Goal: Find contact information: Find contact information

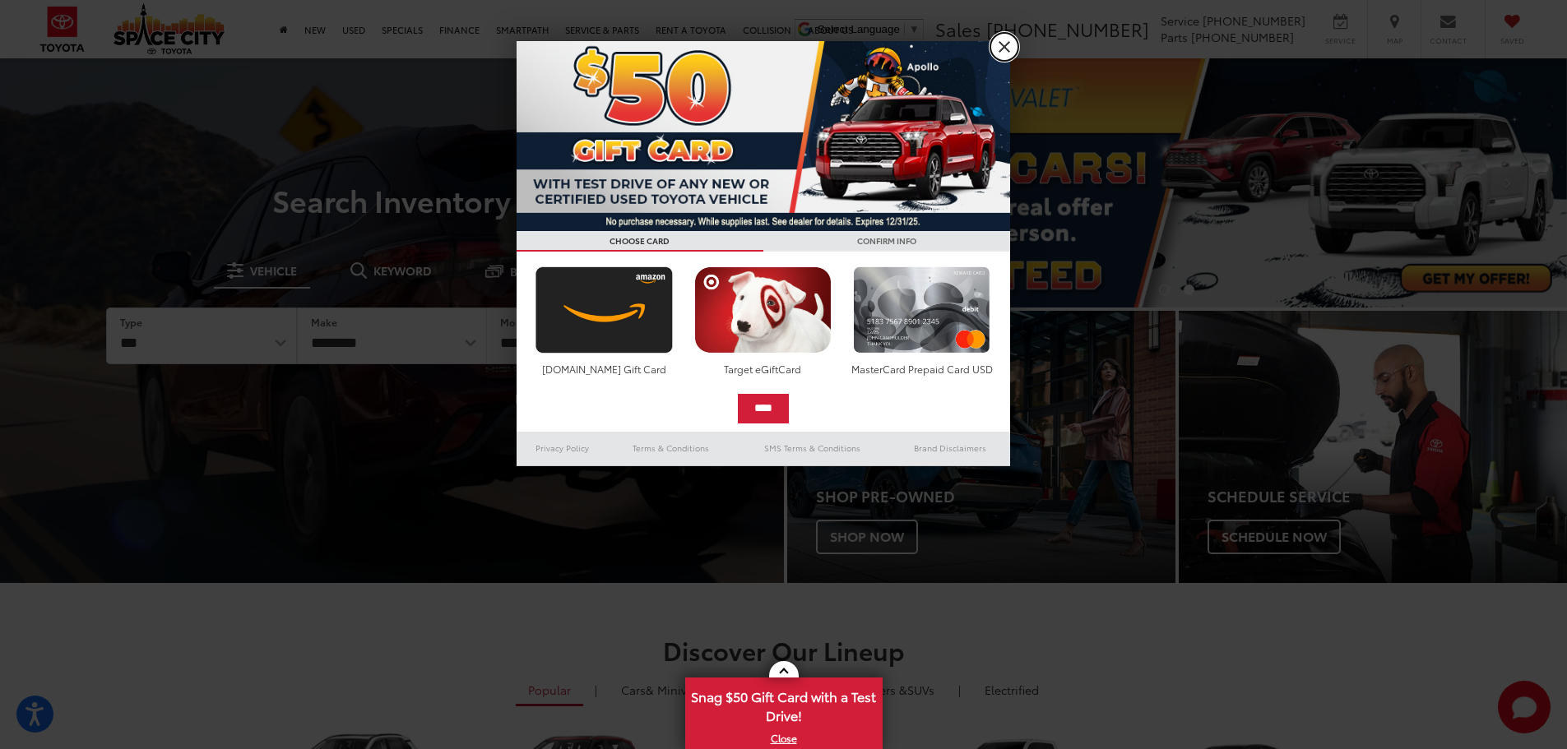
click at [998, 39] on link "X" at bounding box center [1004, 47] width 28 height 28
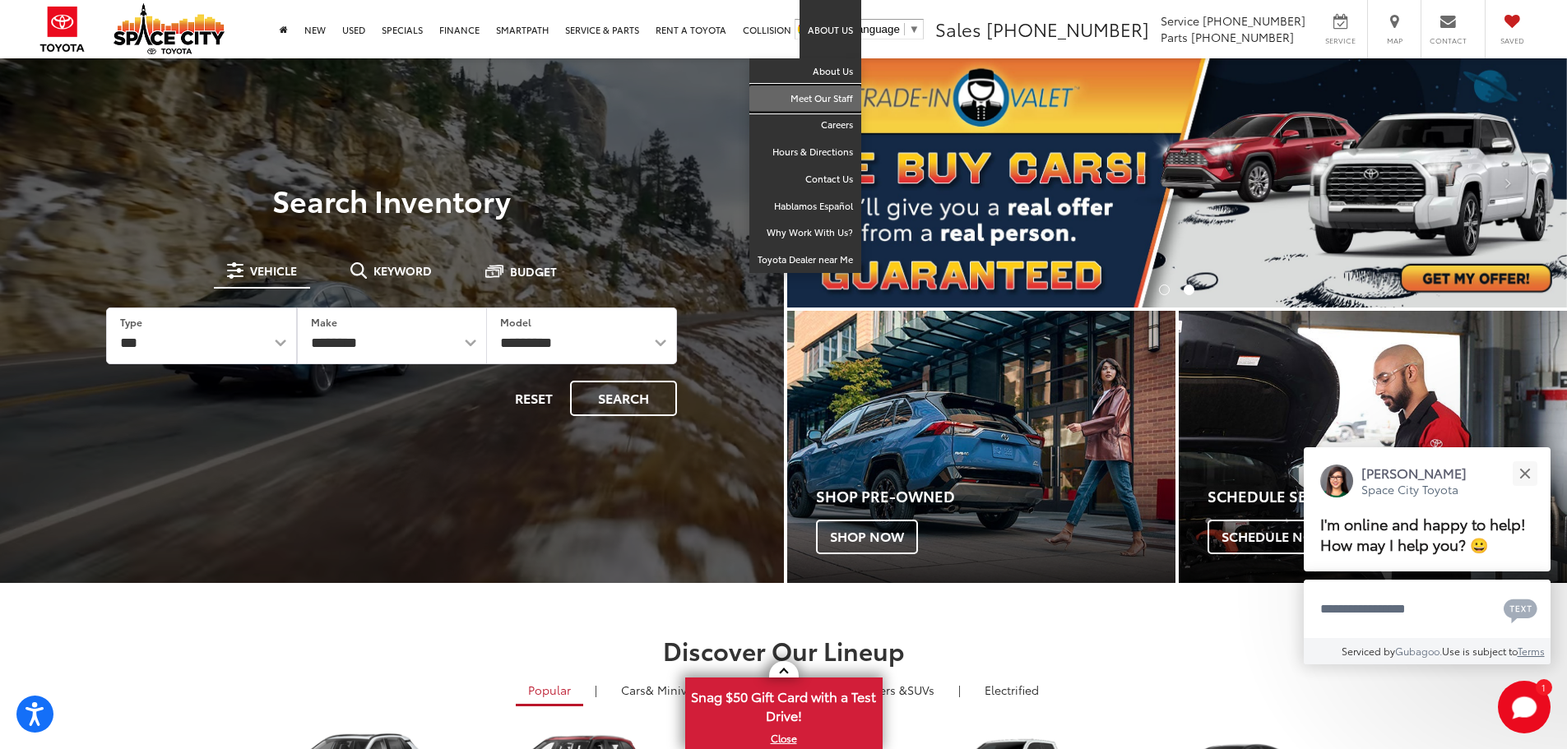
click at [829, 97] on link "Meet Our Staff" at bounding box center [805, 99] width 112 height 27
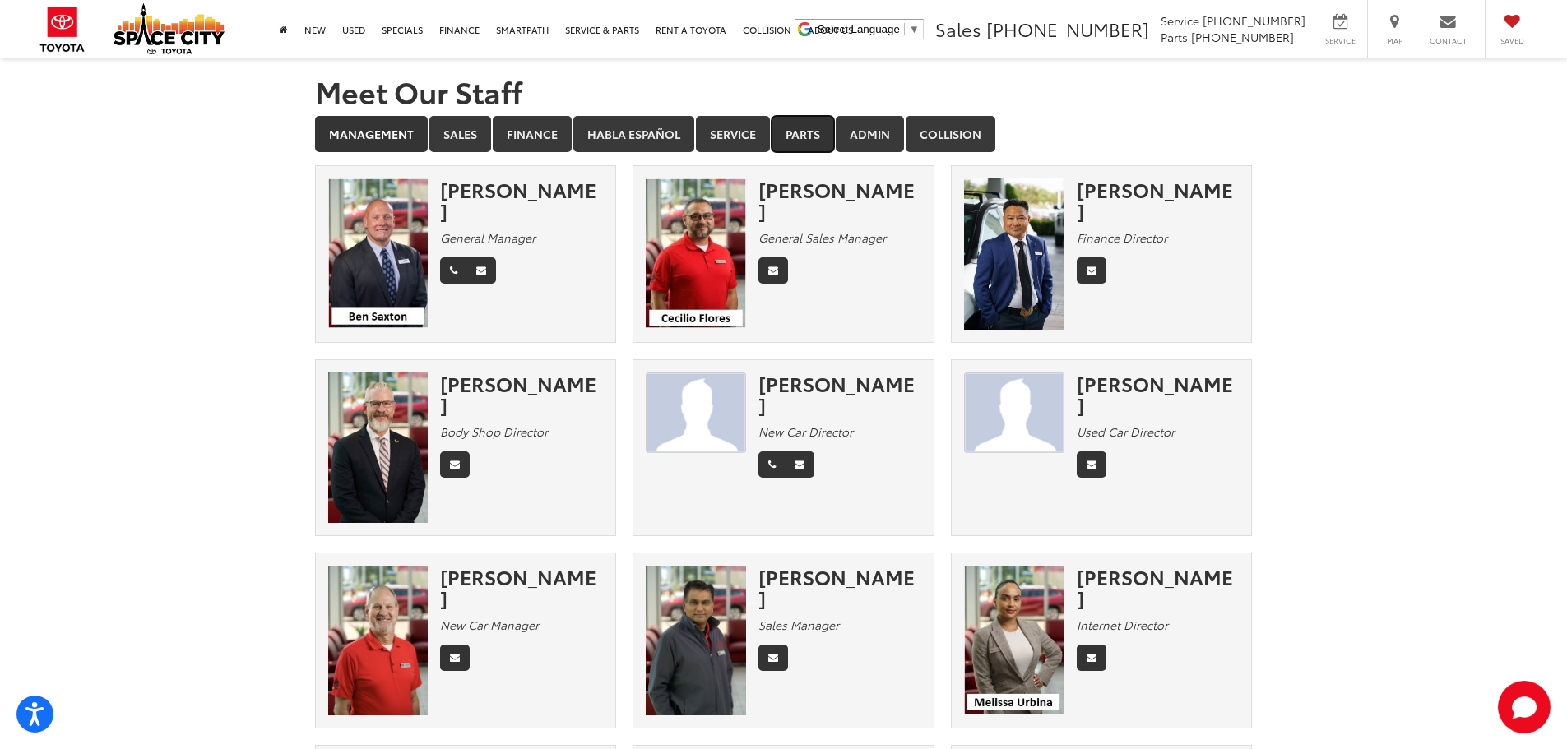
click at [802, 133] on link "Parts" at bounding box center [803, 134] width 63 height 36
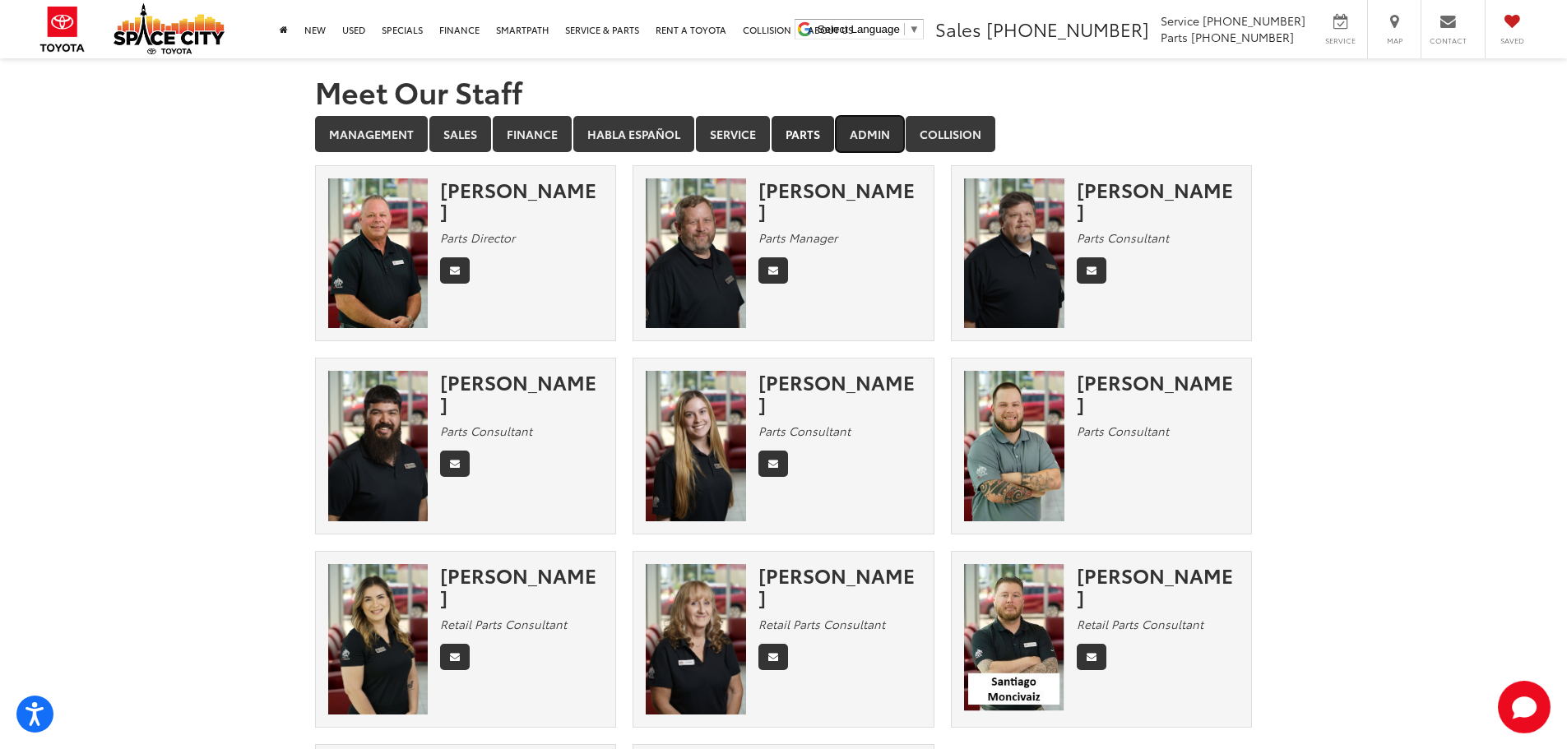
click at [867, 135] on link "Admin" at bounding box center [870, 134] width 68 height 36
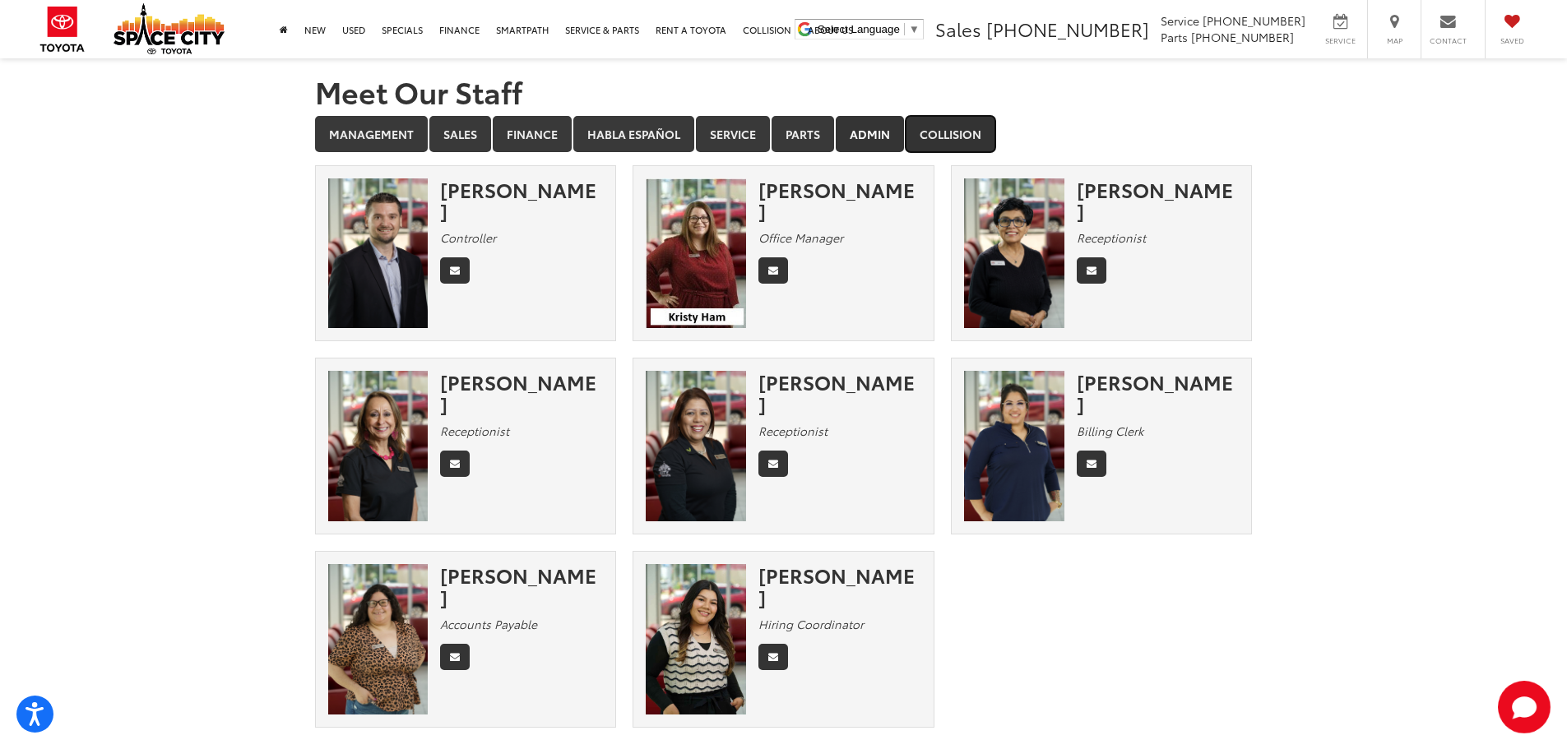
click at [952, 138] on link "Collision" at bounding box center [951, 134] width 90 height 36
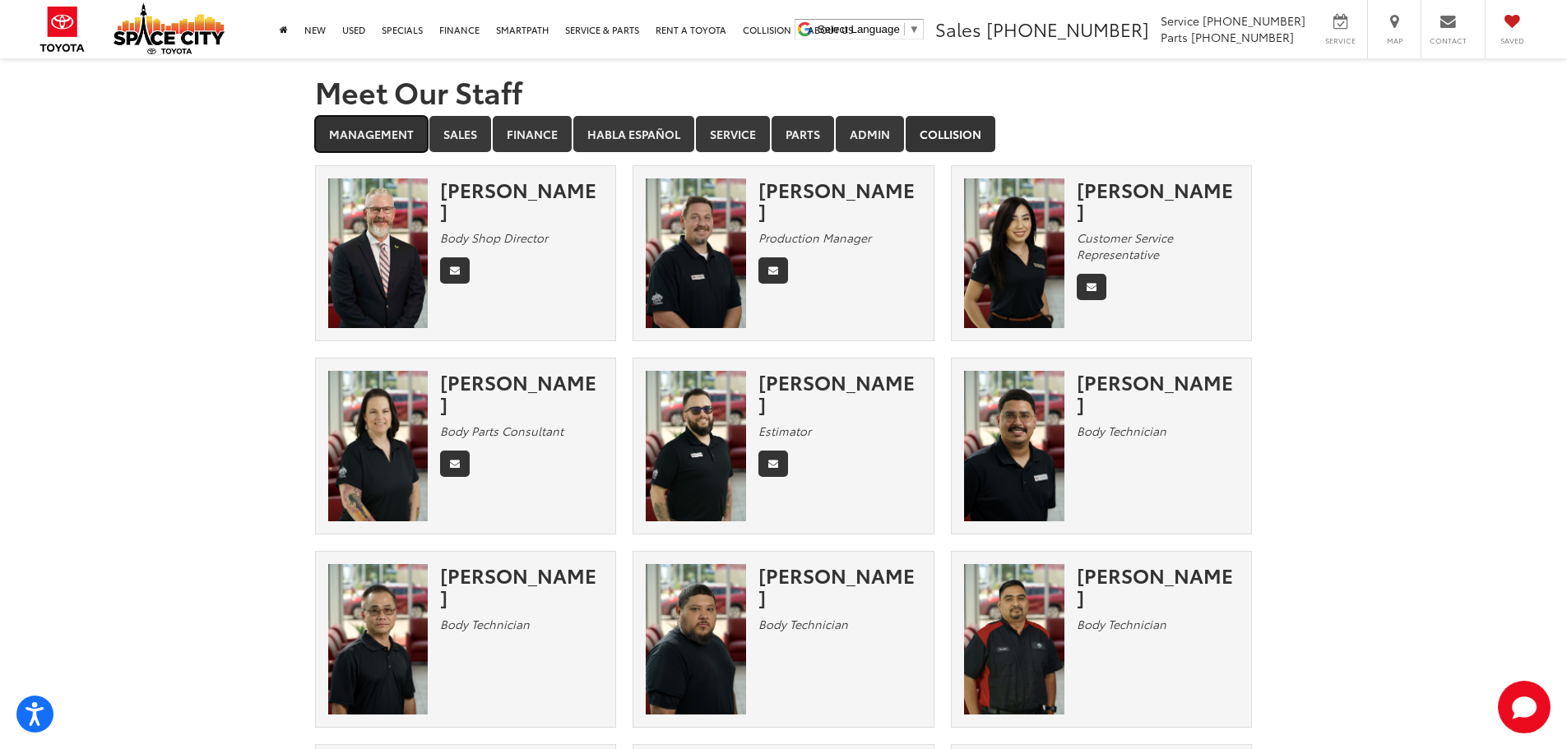
click at [338, 128] on link "Management" at bounding box center [371, 134] width 113 height 36
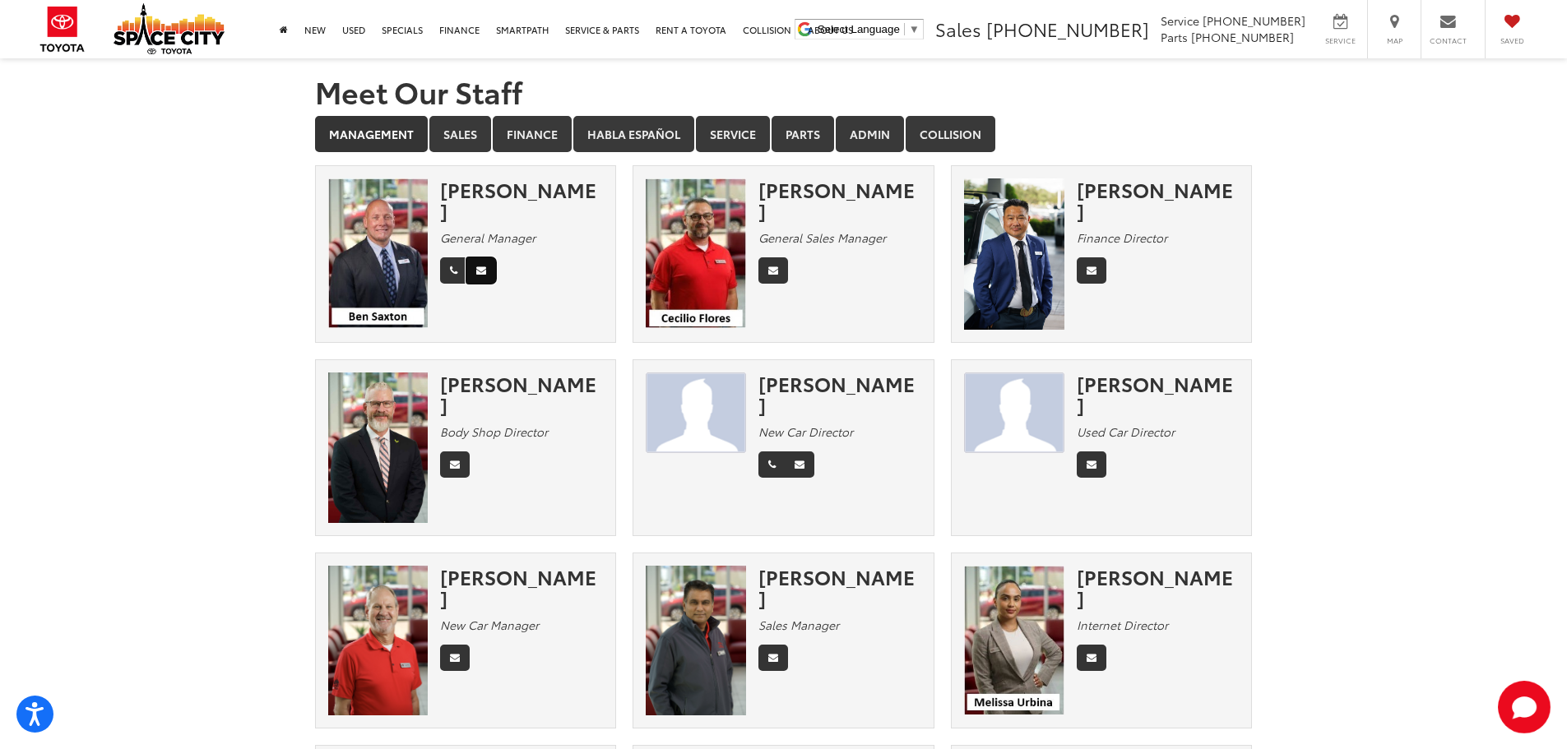
click at [470, 257] on link "Email" at bounding box center [481, 270] width 30 height 26
click at [455, 266] on icon "Phone" at bounding box center [453, 271] width 7 height 10
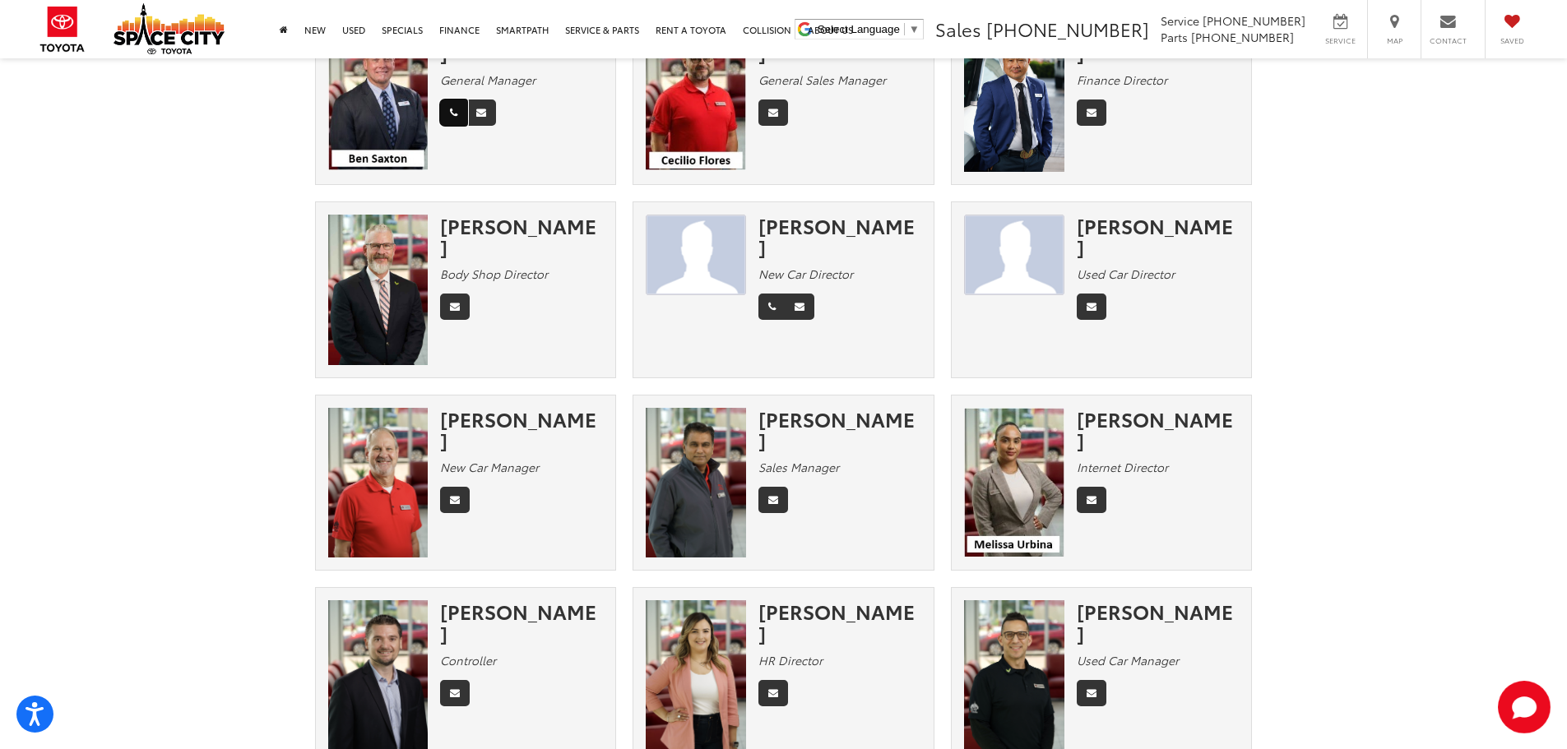
scroll to position [165, 0]
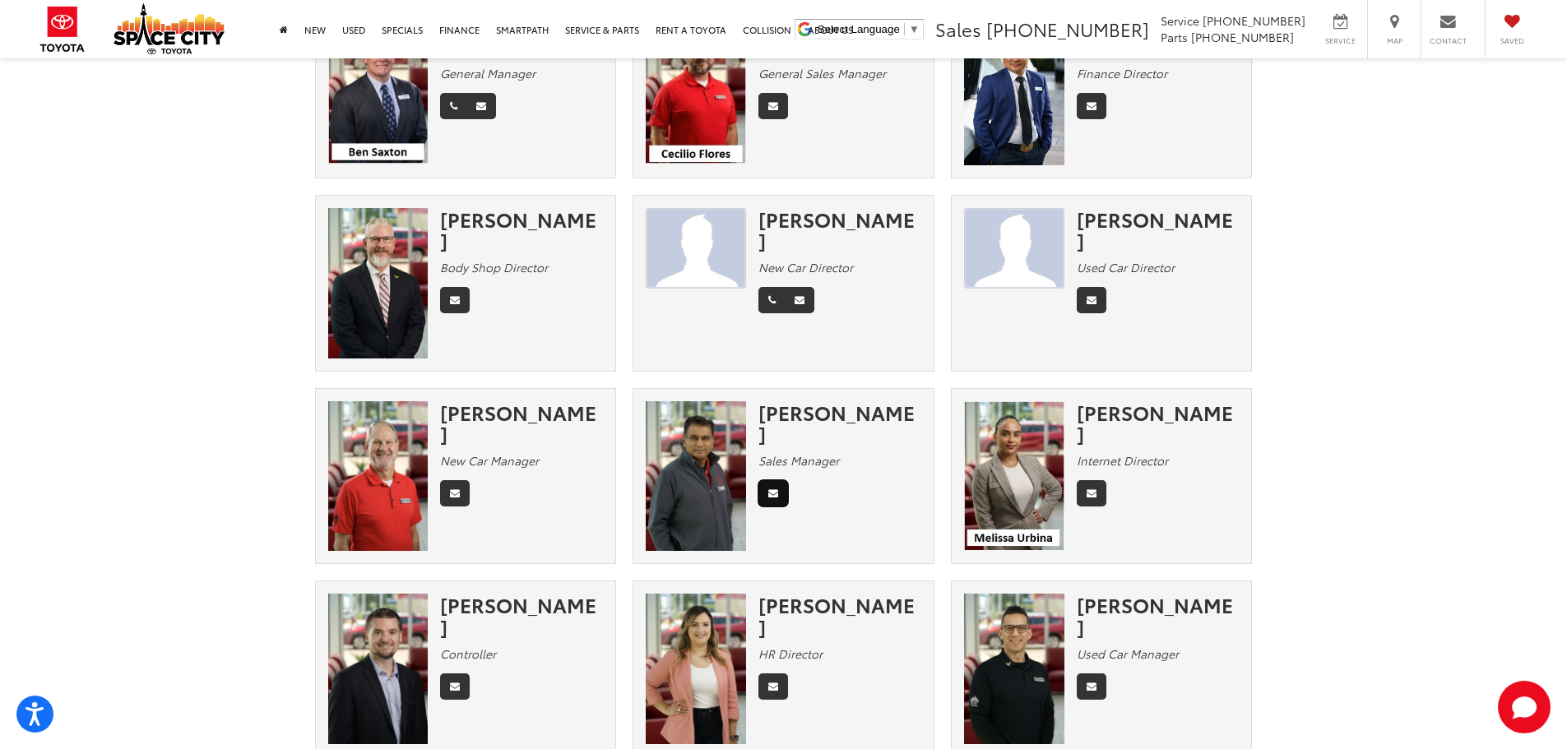
click at [776, 489] on icon "Email" at bounding box center [773, 494] width 10 height 10
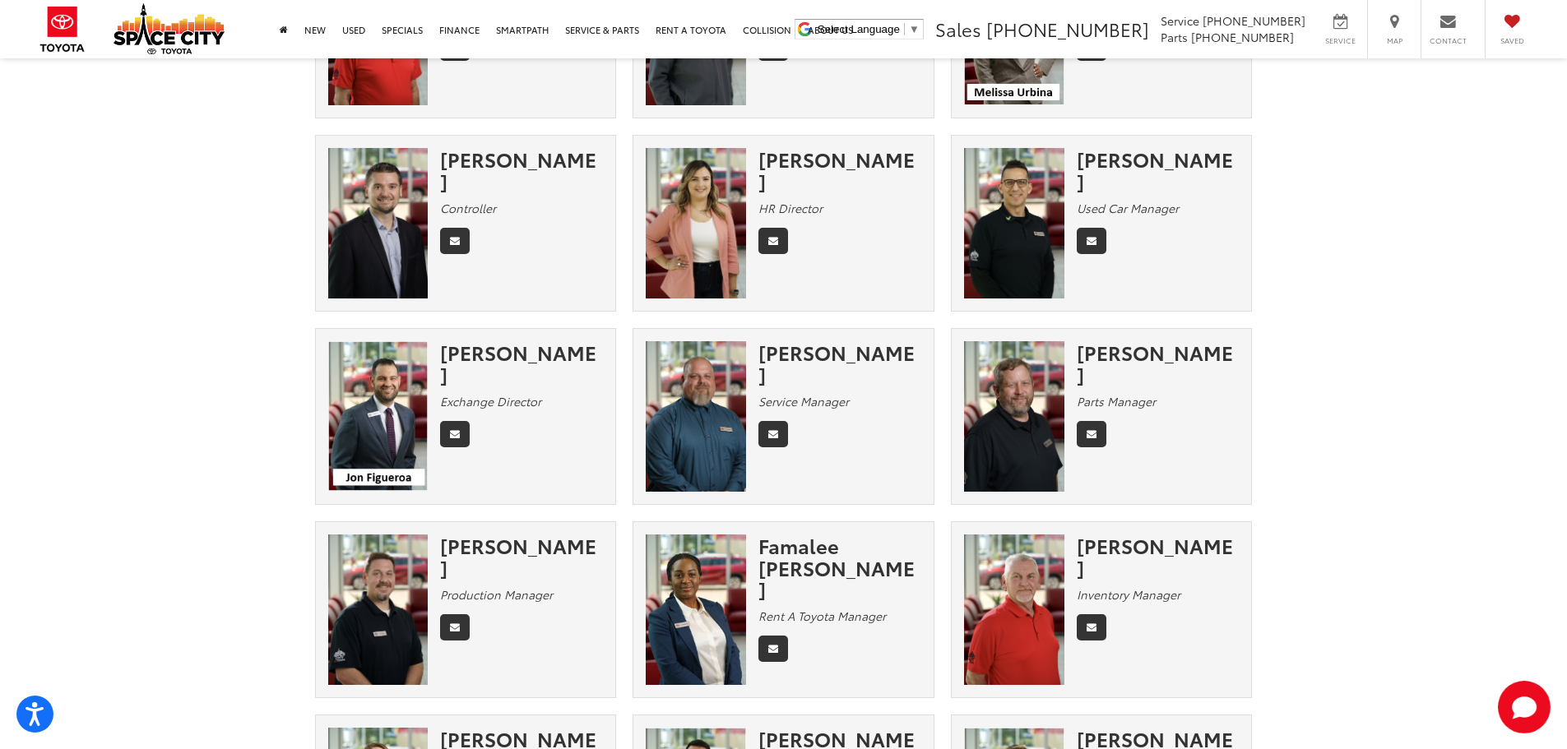
scroll to position [528, 0]
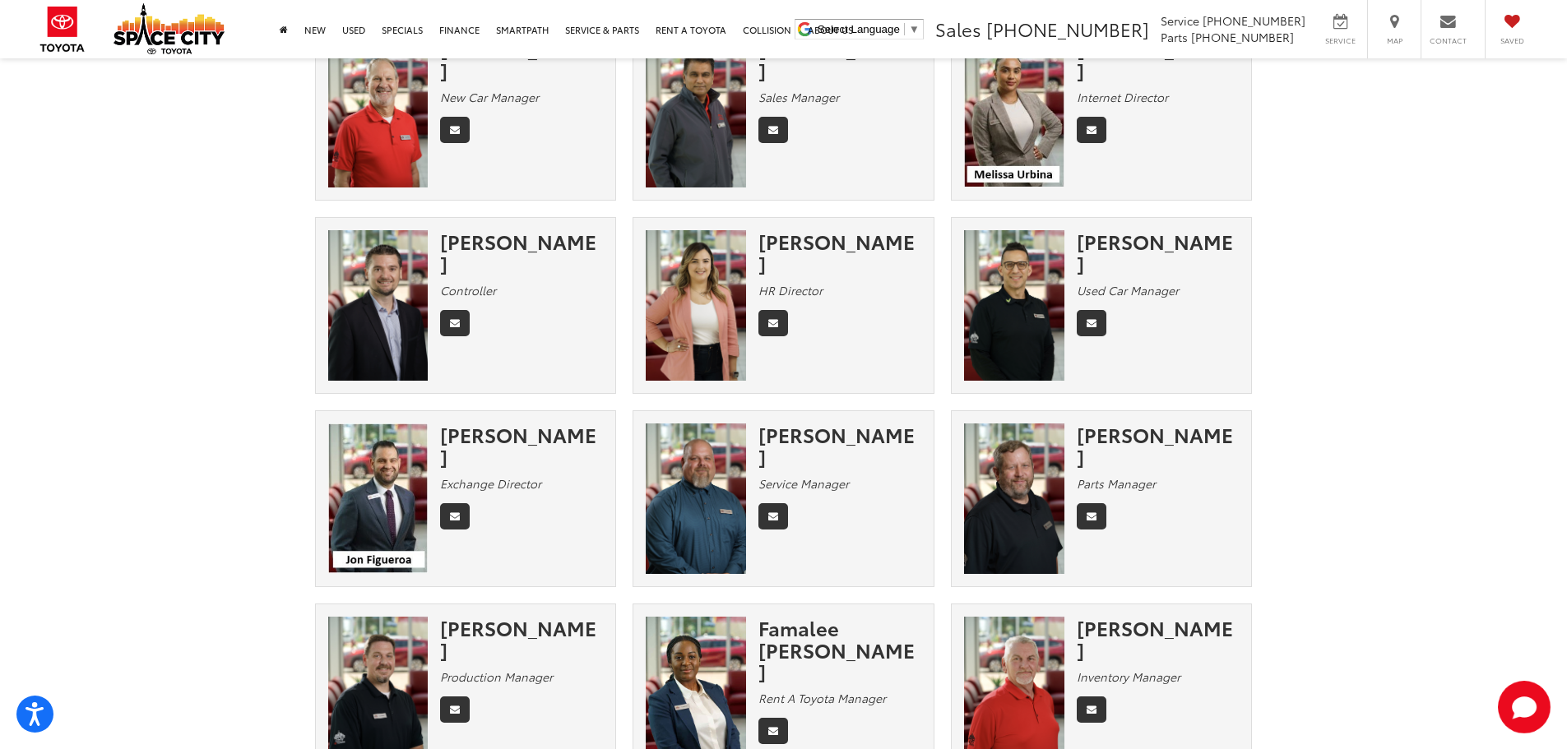
drag, startPoint x: 763, startPoint y: 244, endPoint x: 870, endPoint y: 271, distance: 110.1
click at [870, 271] on div "[PERSON_NAME]" at bounding box center [839, 252] width 163 height 44
copy div "[PERSON_NAME]"
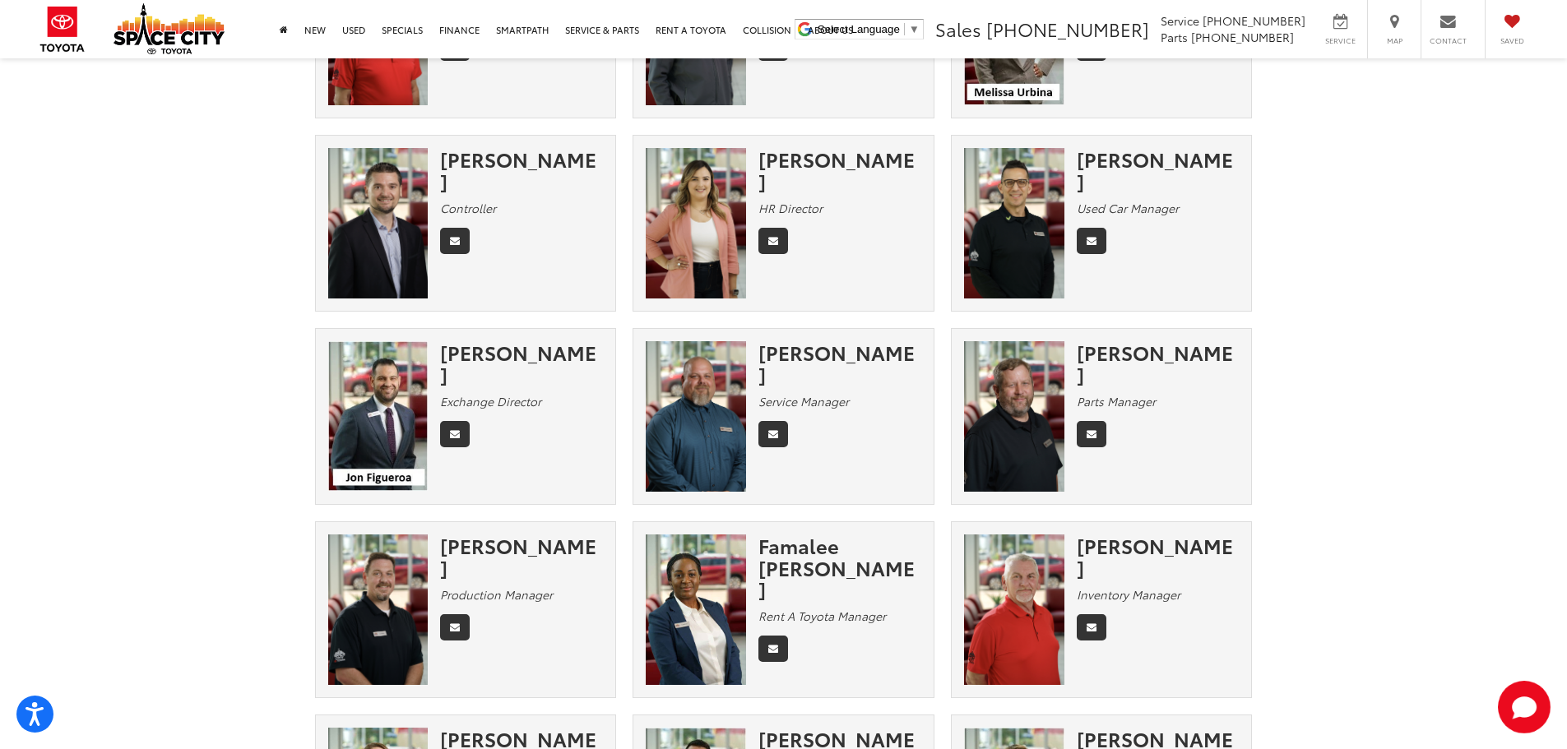
scroll to position [0, 0]
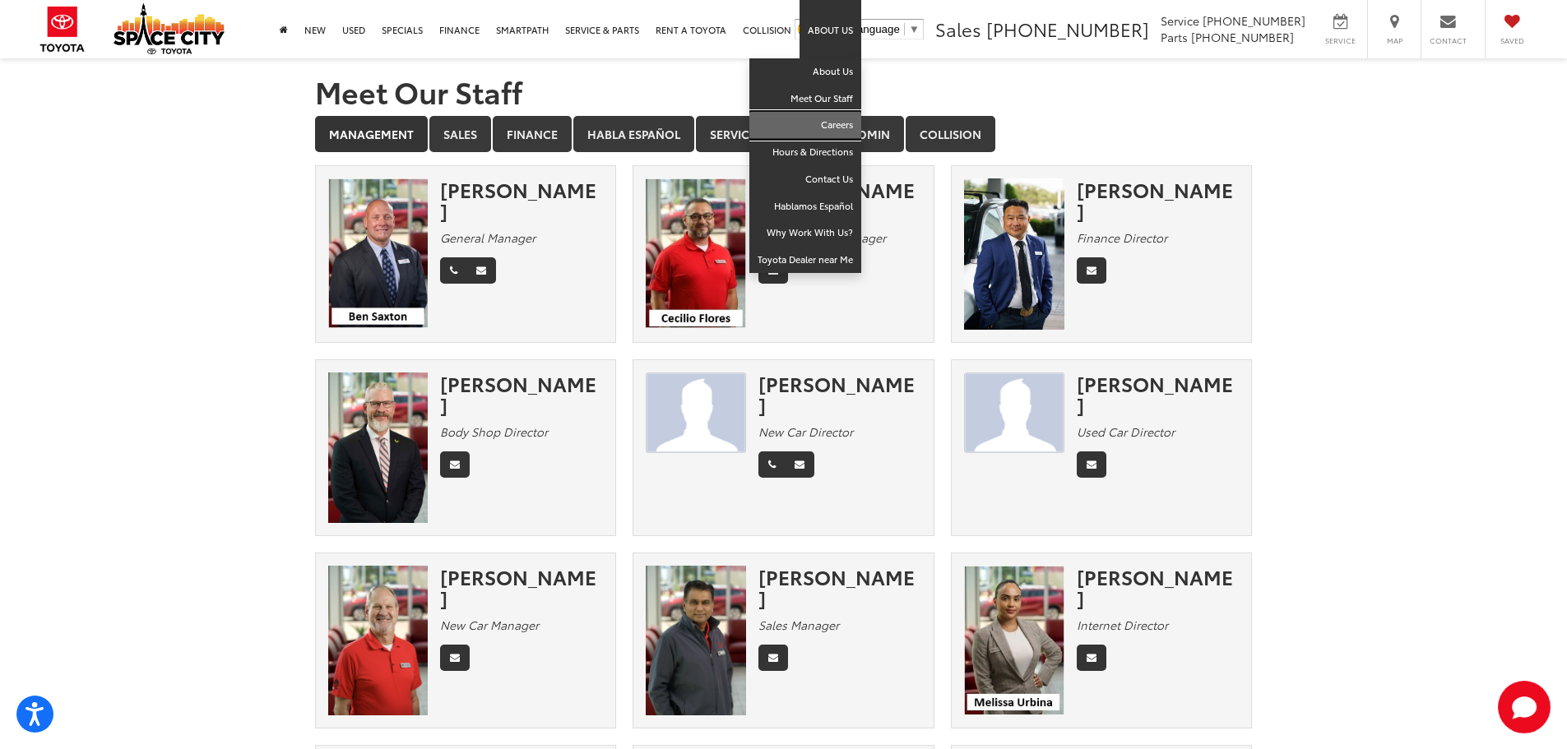
click at [839, 127] on link "Careers" at bounding box center [805, 125] width 112 height 27
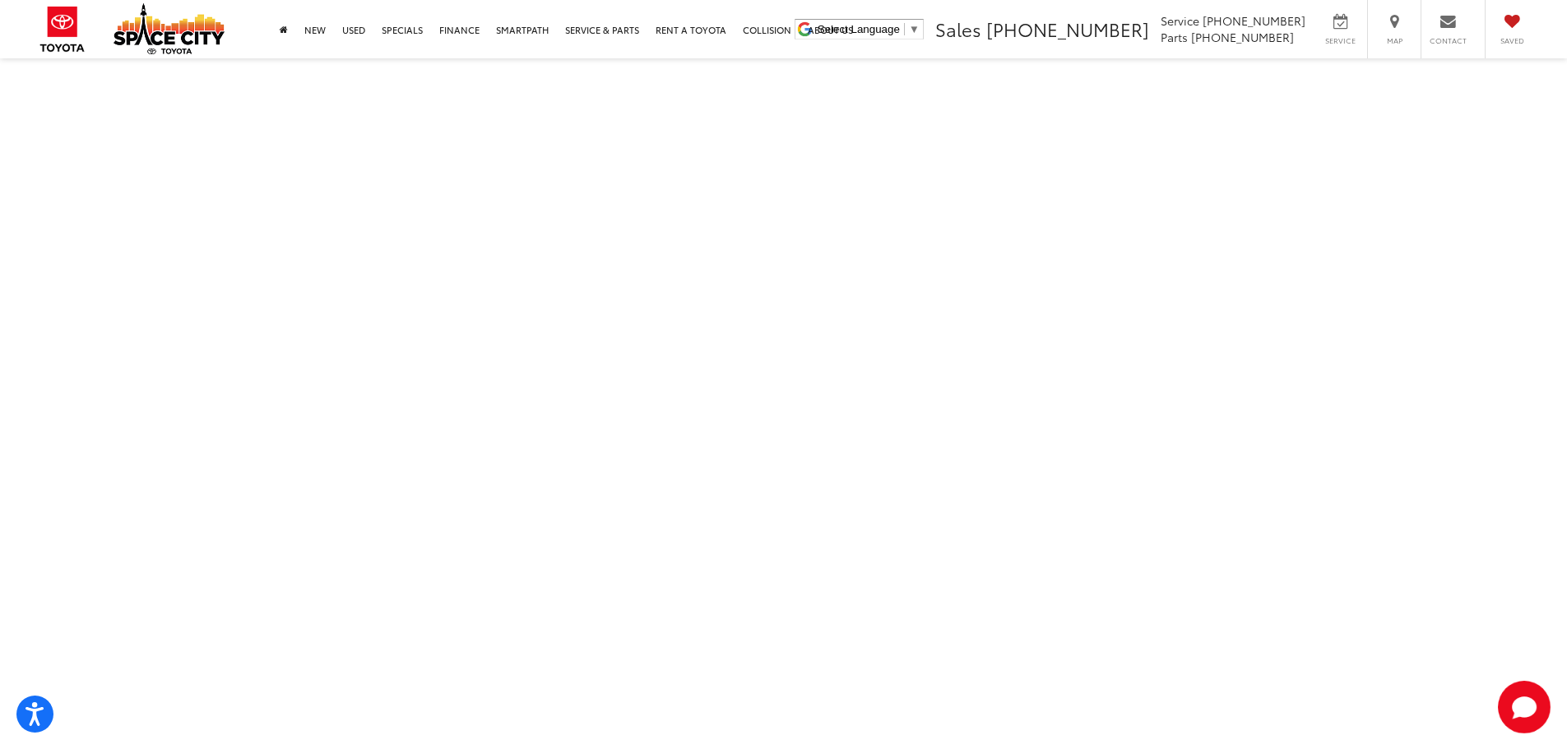
scroll to position [82, 0]
